Goal: Information Seeking & Learning: Learn about a topic

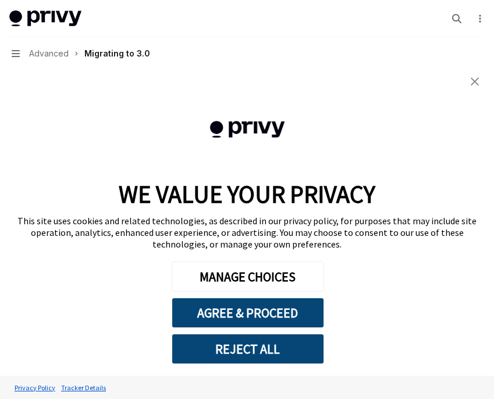
scroll to position [110, 0]
click at [479, 77] on img "close banner" at bounding box center [475, 81] width 8 height 8
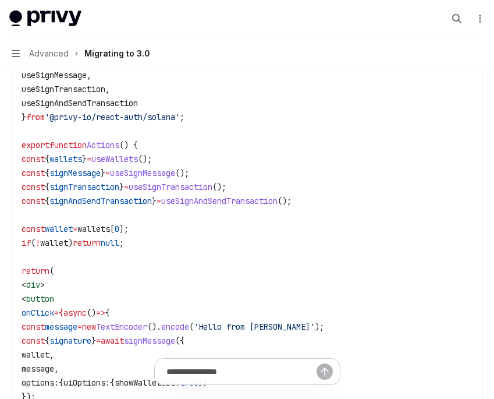
scroll to position [2970, 0]
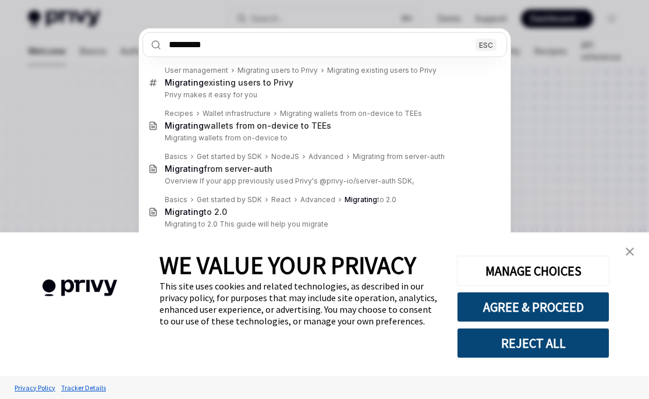
type input "*********"
click at [624, 252] on link "close banner" at bounding box center [629, 251] width 23 height 23
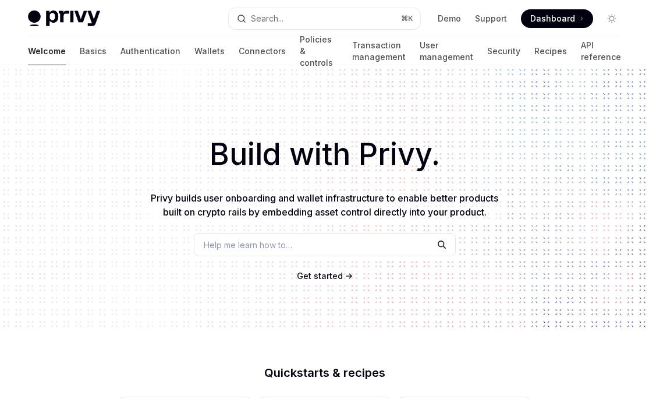
type textarea "*"
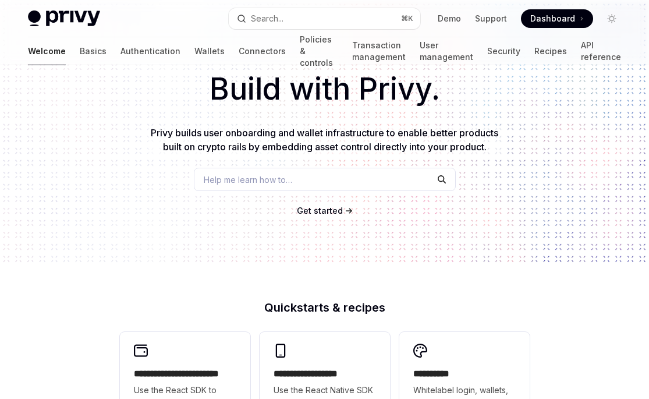
scroll to position [214, 0]
